Goal: Task Accomplishment & Management: Use online tool/utility

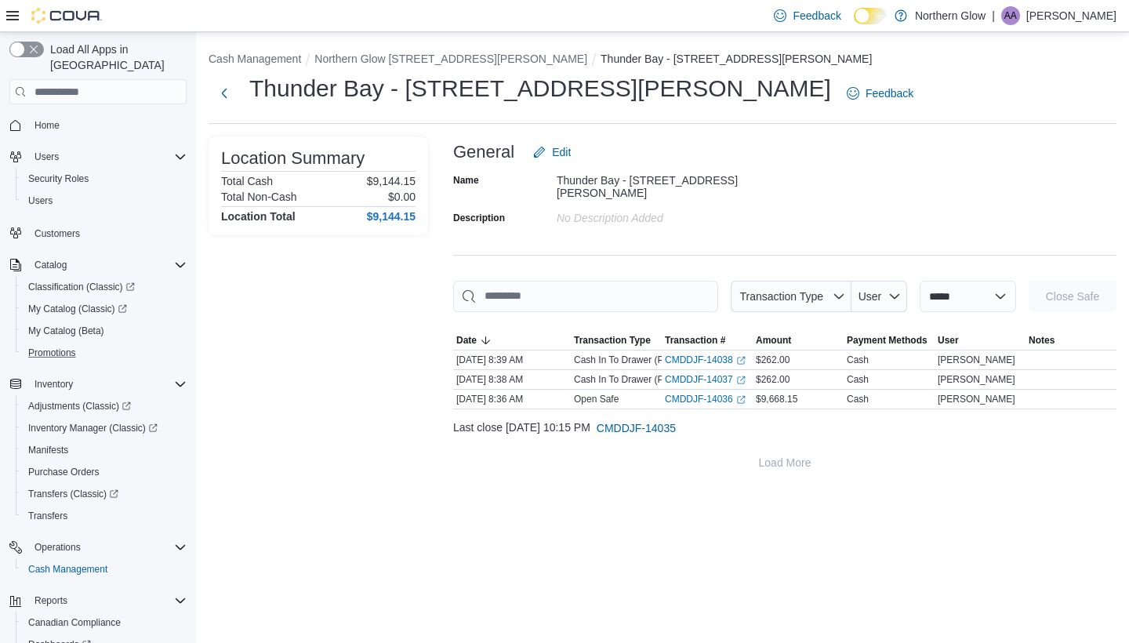
scroll to position [93, 0]
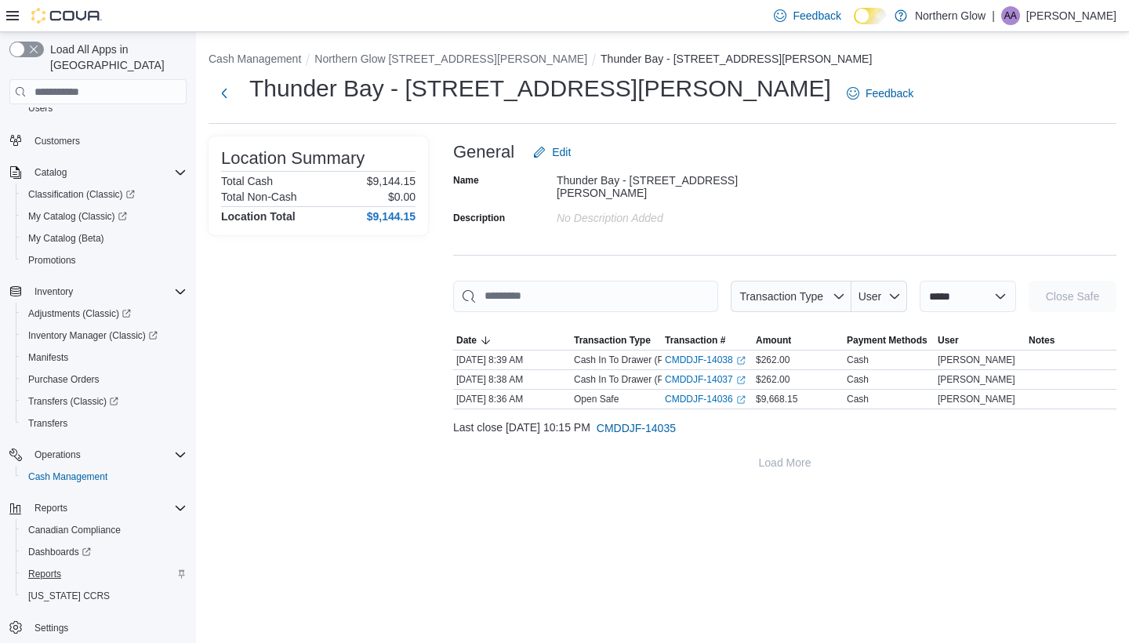
click at [36, 568] on span "Reports" at bounding box center [44, 574] width 33 height 13
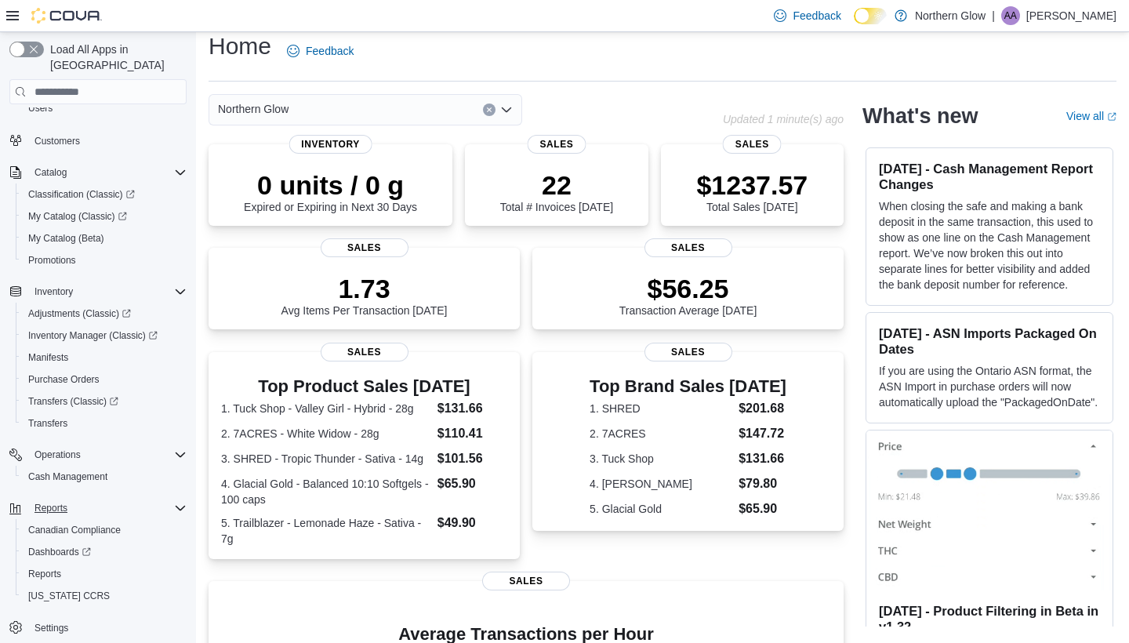
scroll to position [93, 0]
click at [54, 568] on span "Reports" at bounding box center [44, 574] width 33 height 13
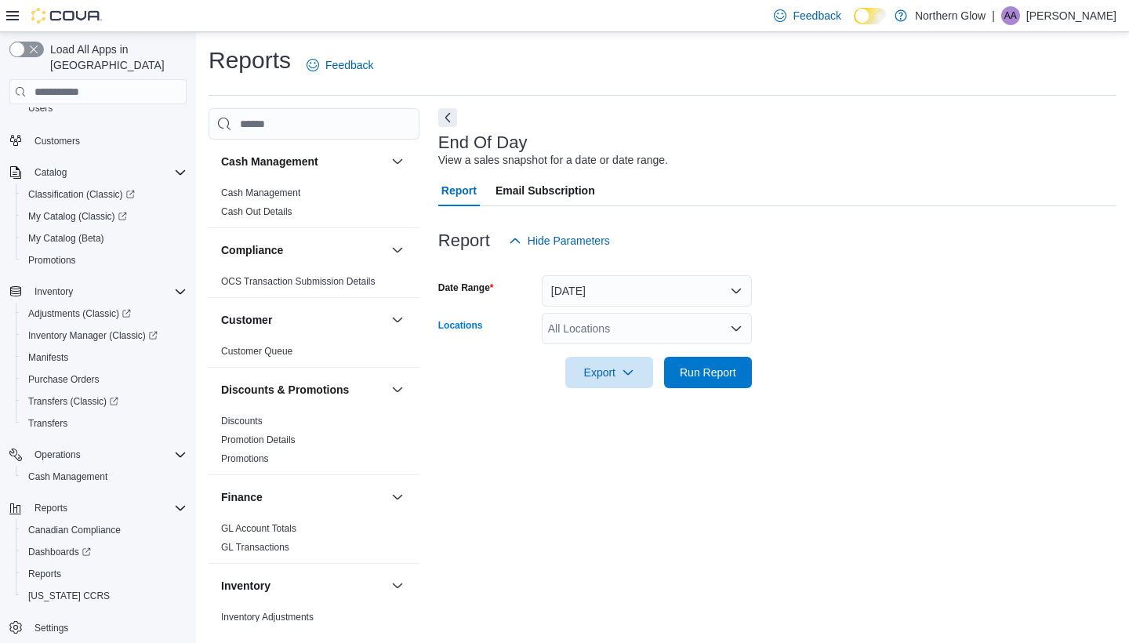
click at [586, 326] on div "All Locations" at bounding box center [647, 328] width 210 height 31
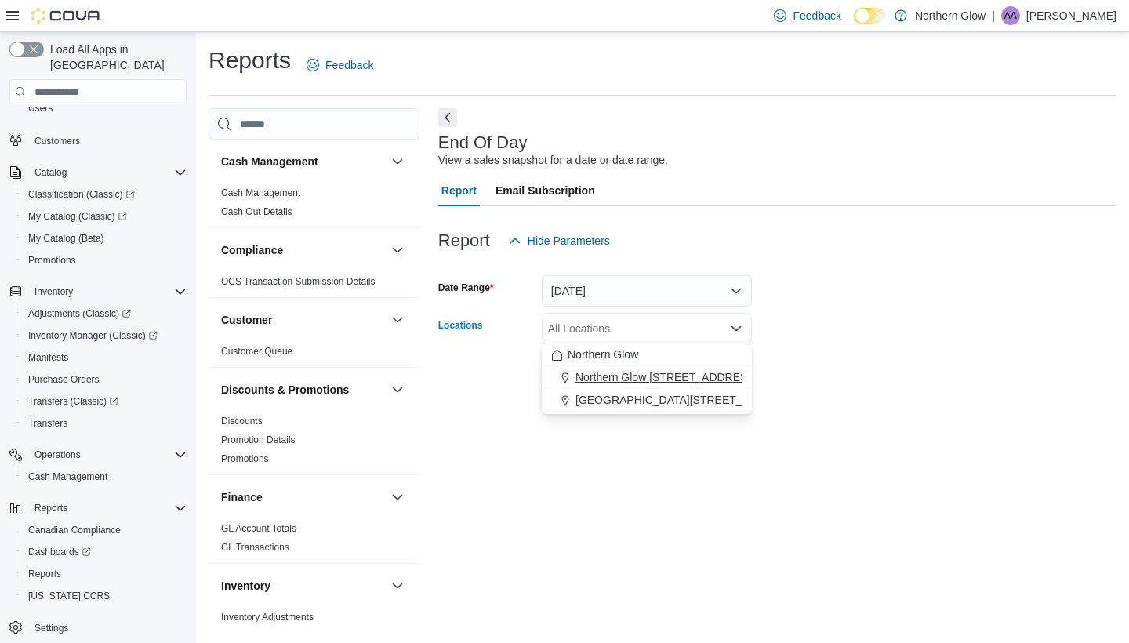
click at [636, 372] on span "Northern Glow [STREET_ADDRESS][PERSON_NAME]" at bounding box center [711, 377] width 273 height 16
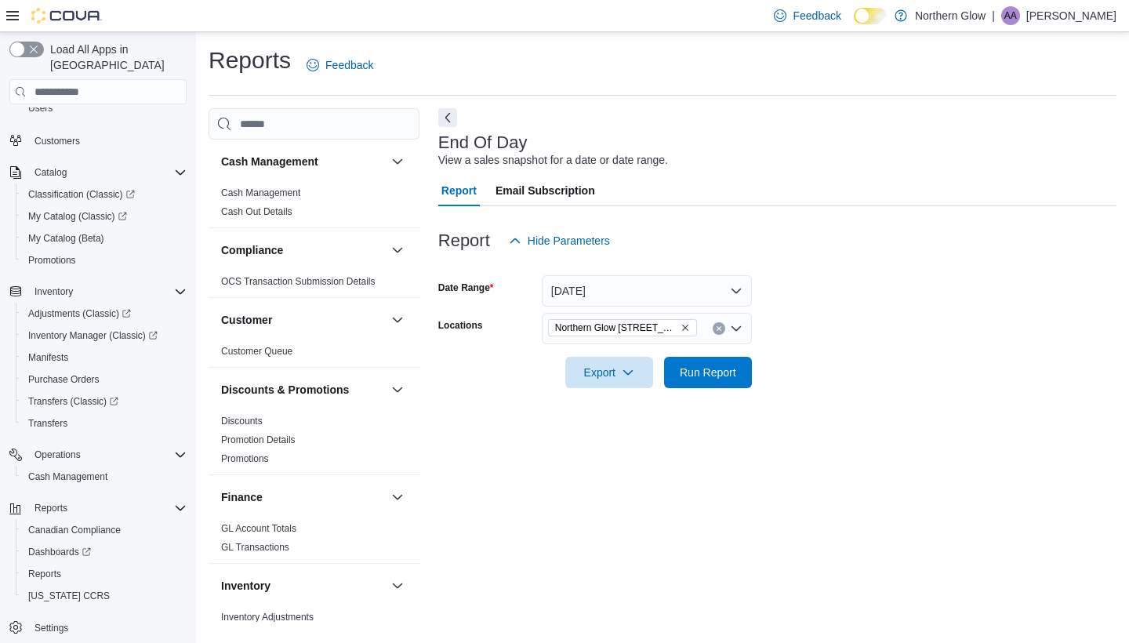
click at [849, 380] on form "Date Range [DATE] Locations [GEOGRAPHIC_DATA] [STREET_ADDRESS][PERSON_NAME] Exp…" at bounding box center [777, 322] width 678 height 132
click at [710, 362] on span "Run Report" at bounding box center [707, 371] width 69 height 31
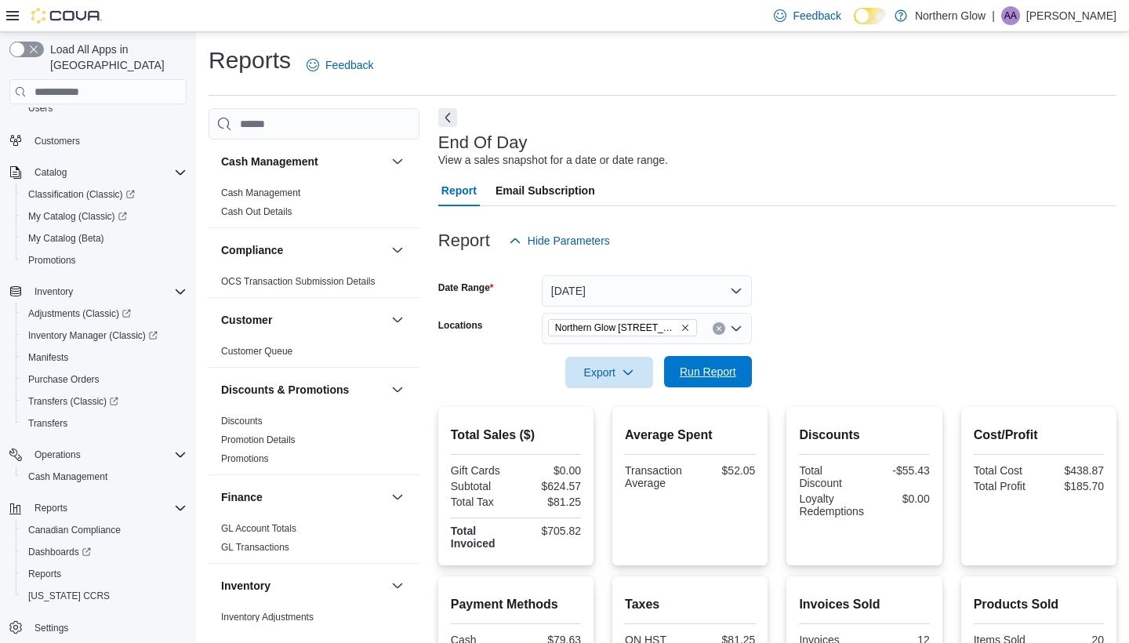
click at [699, 370] on span "Run Report" at bounding box center [708, 372] width 56 height 16
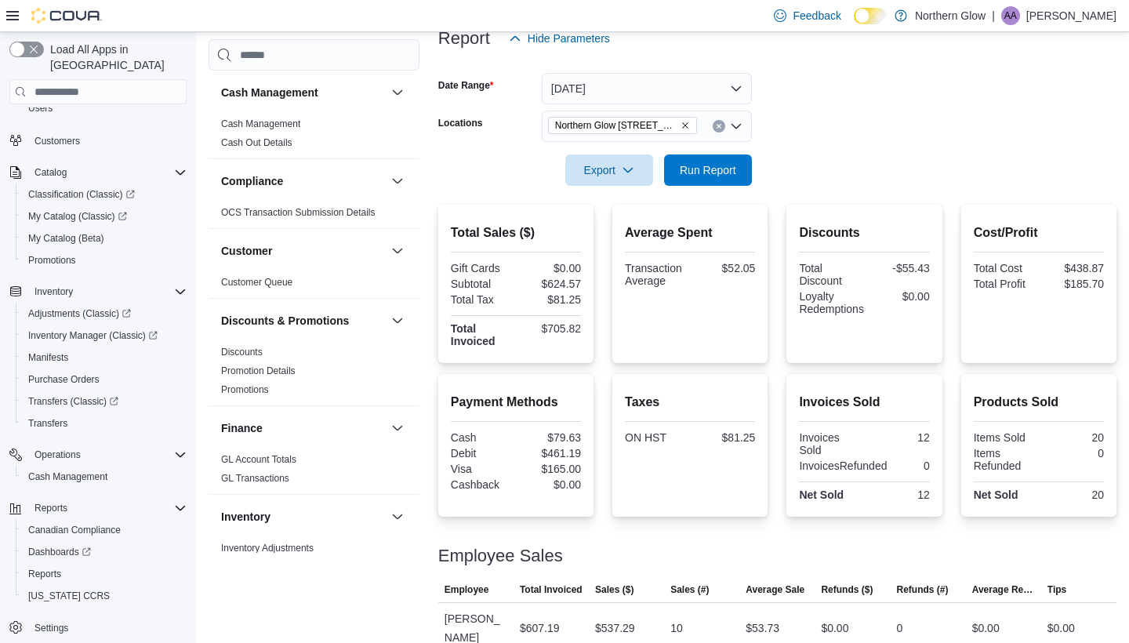
scroll to position [114, 0]
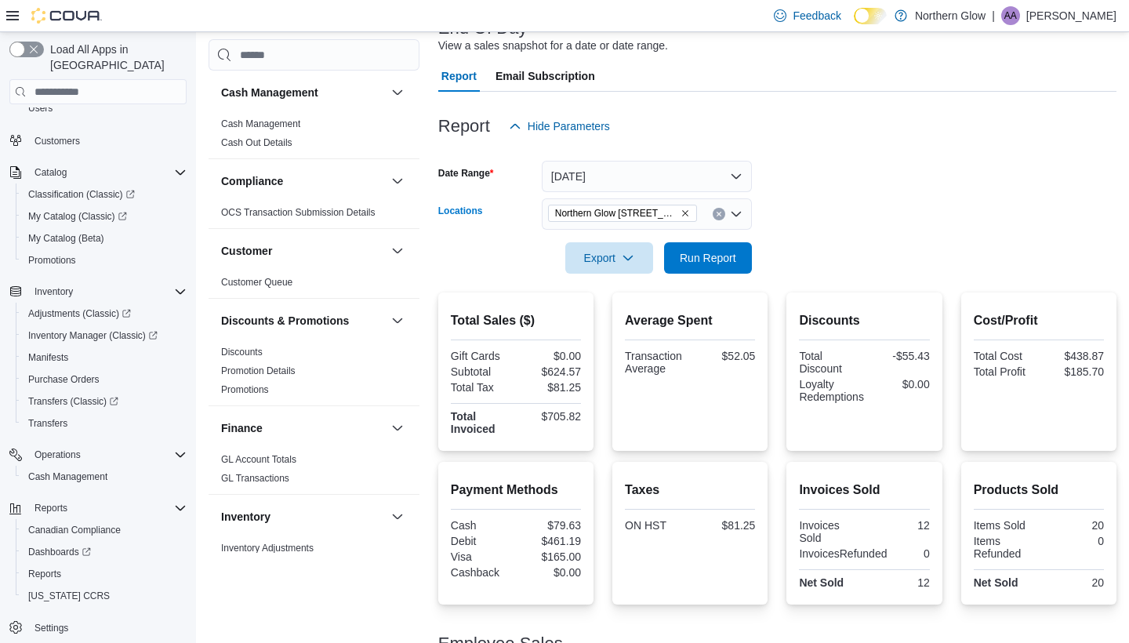
click at [732, 215] on icon "Open list of options" at bounding box center [736, 214] width 13 height 13
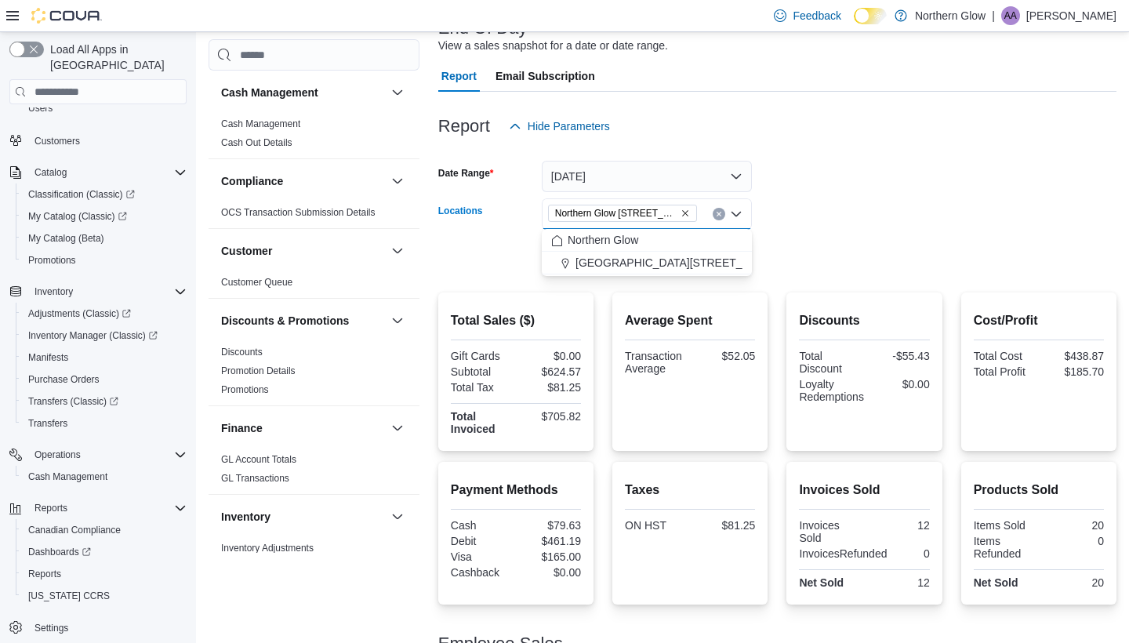
click at [732, 215] on icon "Close list of options" at bounding box center [736, 214] width 13 height 13
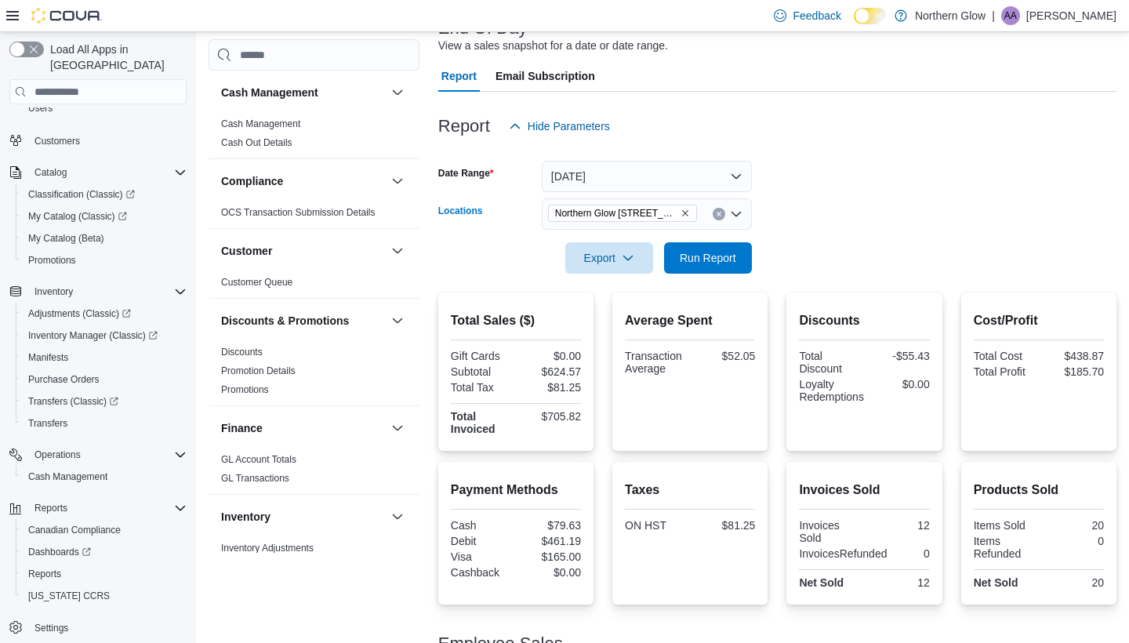
click at [732, 215] on icon "Open list of options" at bounding box center [736, 214] width 13 height 13
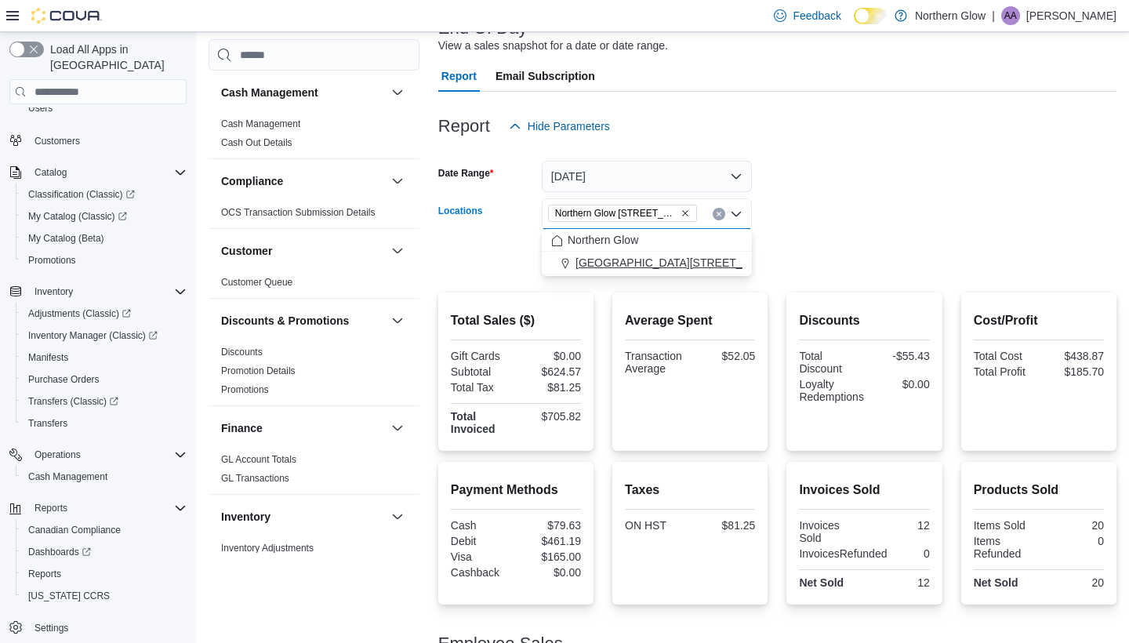
click at [701, 259] on span "[GEOGRAPHIC_DATA][STREET_ADDRESS]" at bounding box center [686, 263] width 223 height 16
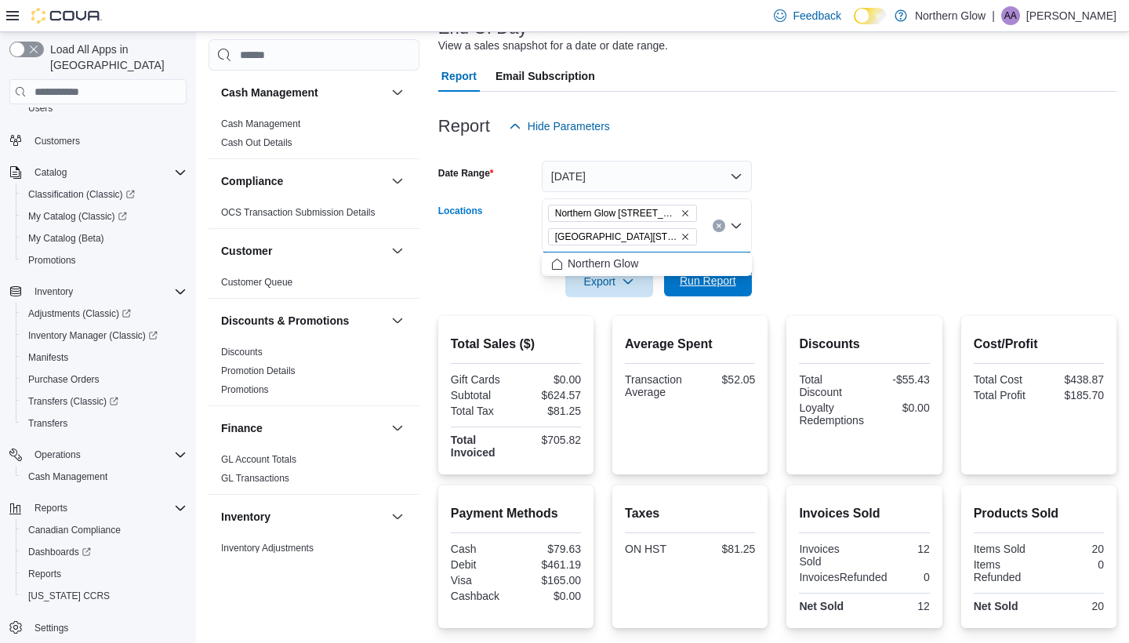
click at [722, 285] on span "Run Report" at bounding box center [708, 281] width 56 height 16
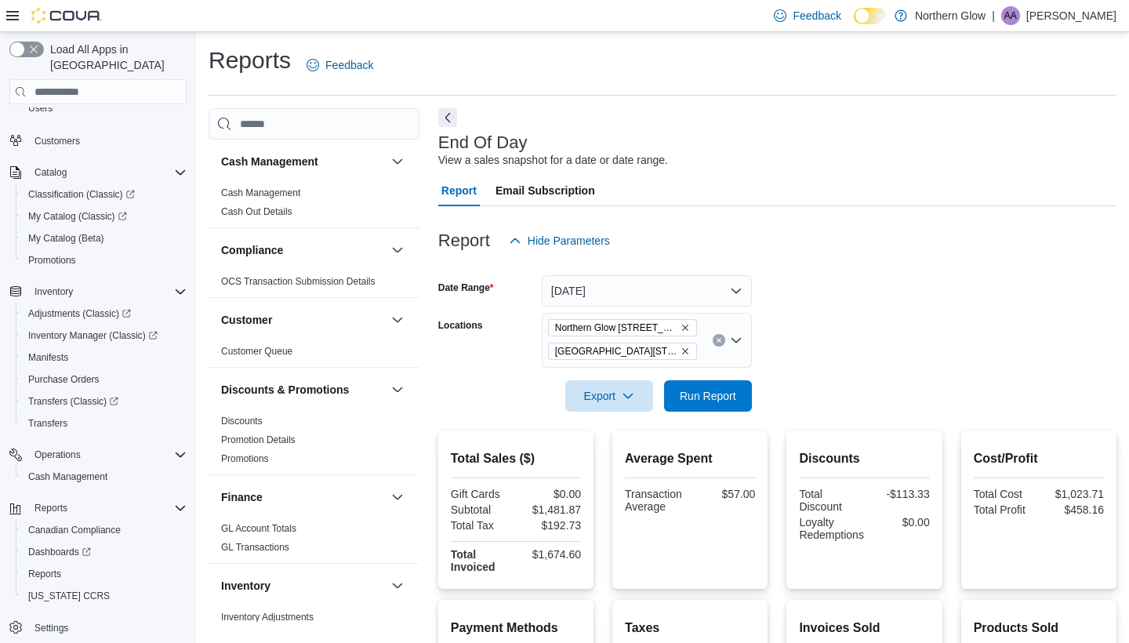
click at [718, 343] on button "Clear input" at bounding box center [719, 340] width 13 height 13
